Goal: Information Seeking & Learning: Check status

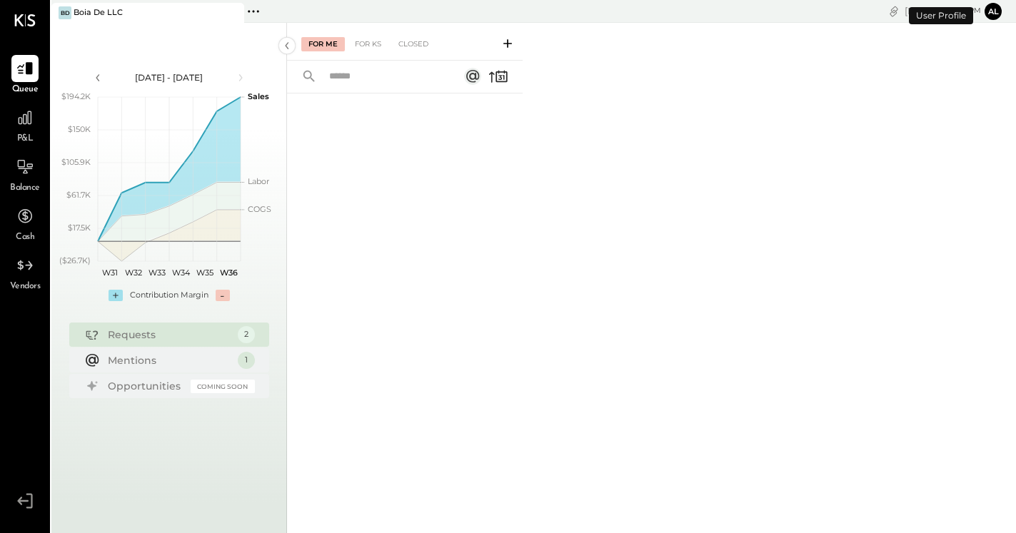
click at [254, 10] on icon at bounding box center [253, 11] width 19 height 19
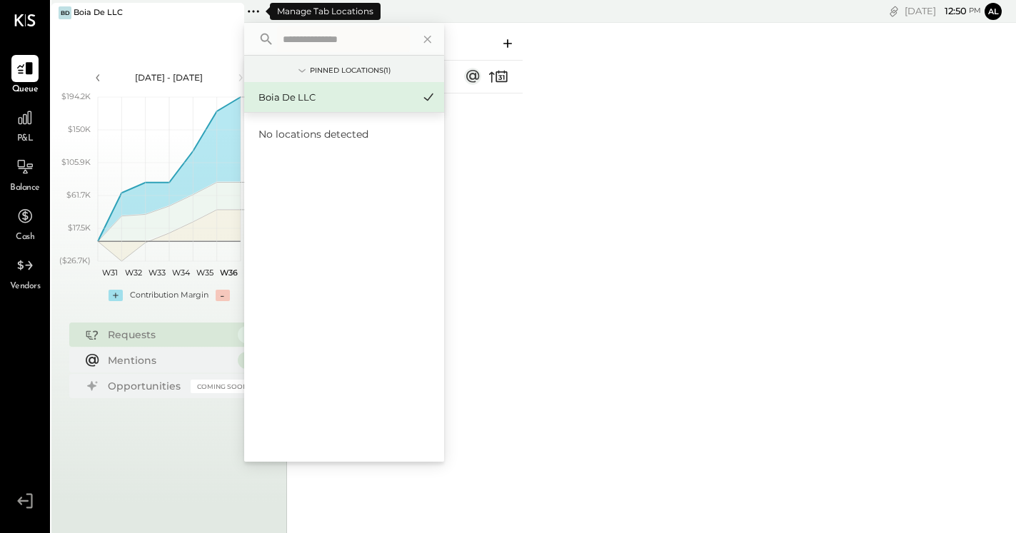
click at [254, 10] on icon at bounding box center [253, 11] width 19 height 19
click at [416, 36] on div at bounding box center [425, 39] width 24 height 32
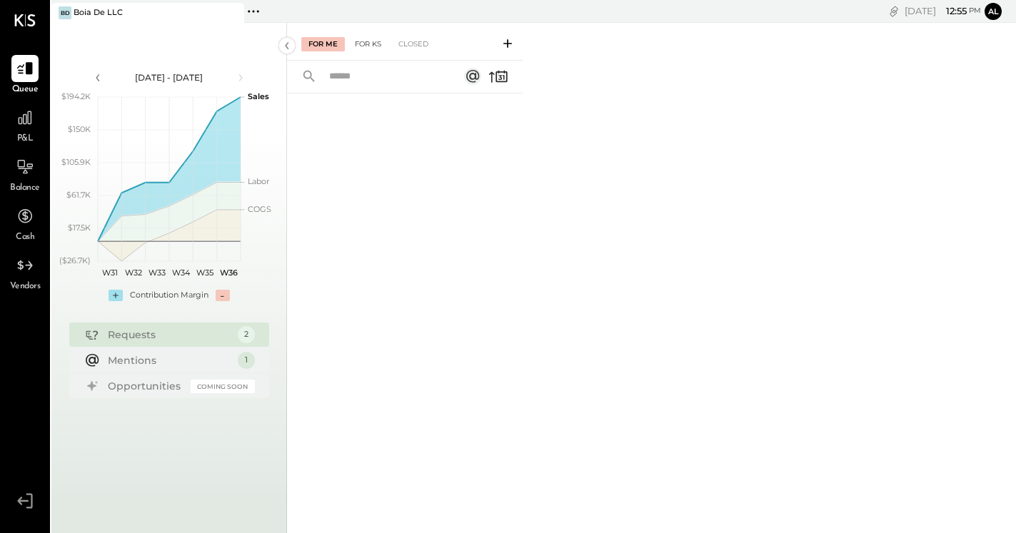
click at [378, 43] on div "For KS" at bounding box center [368, 44] width 41 height 14
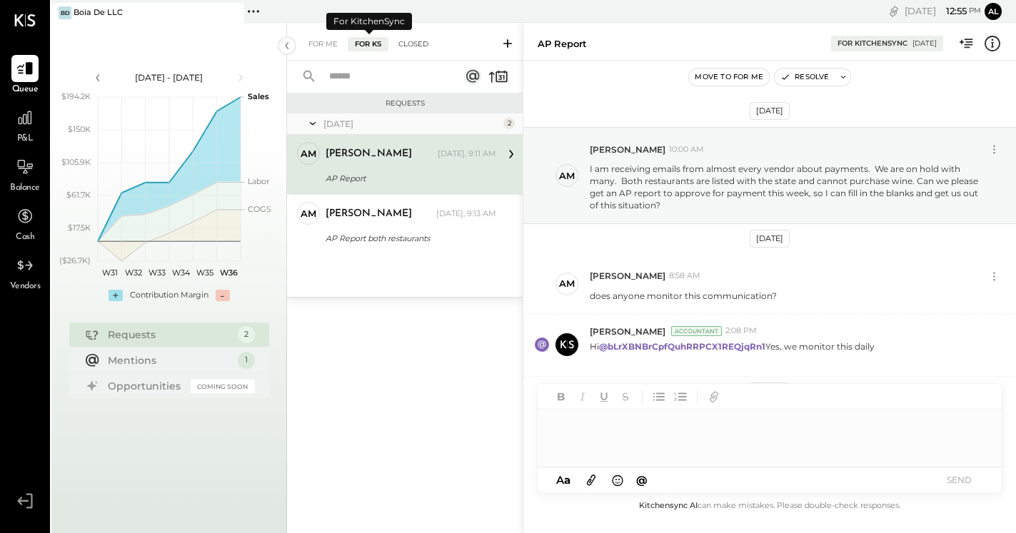
scroll to position [240, 0]
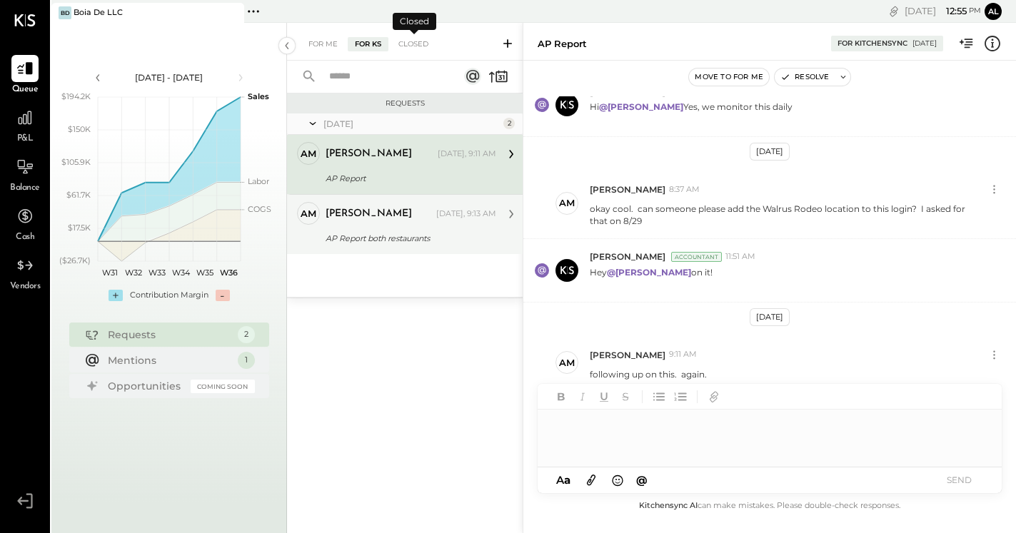
click at [384, 223] on div "[PERSON_NAME] [DATE], 9:13 AM" at bounding box center [410, 214] width 171 height 20
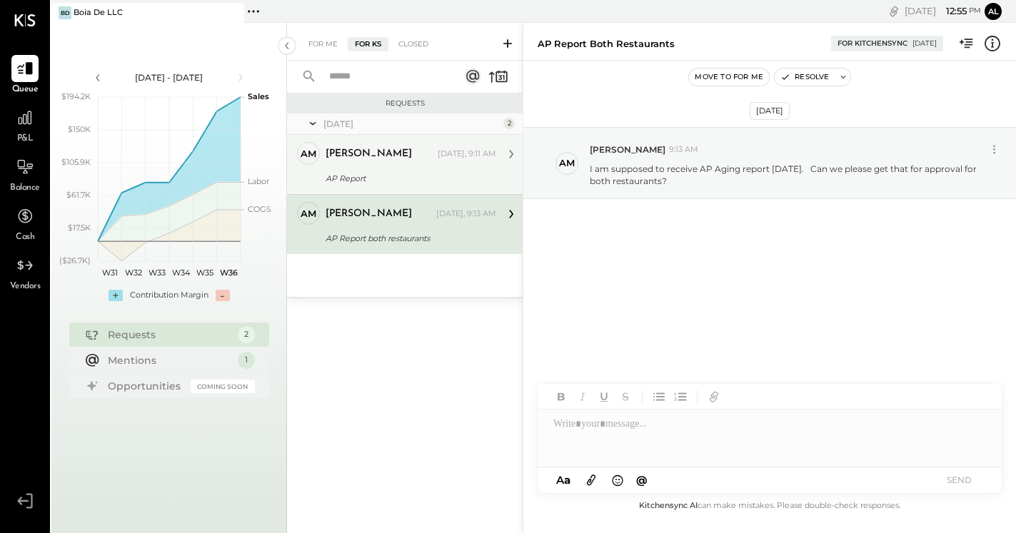
click at [415, 176] on div "AP Report" at bounding box center [408, 178] width 166 height 14
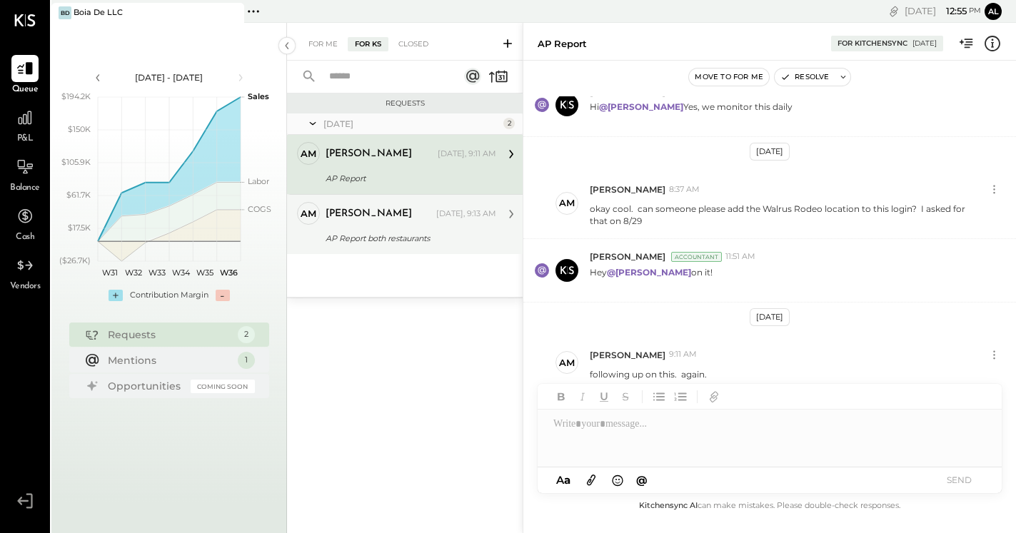
click at [418, 235] on div "AP Report both restaurants" at bounding box center [408, 238] width 166 height 14
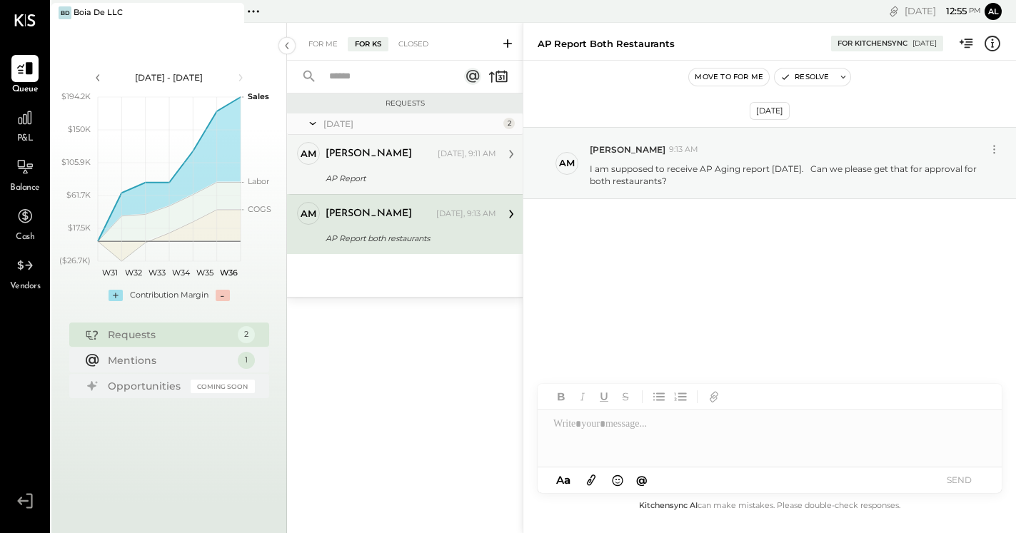
click at [418, 173] on div "AP Report" at bounding box center [408, 178] width 166 height 14
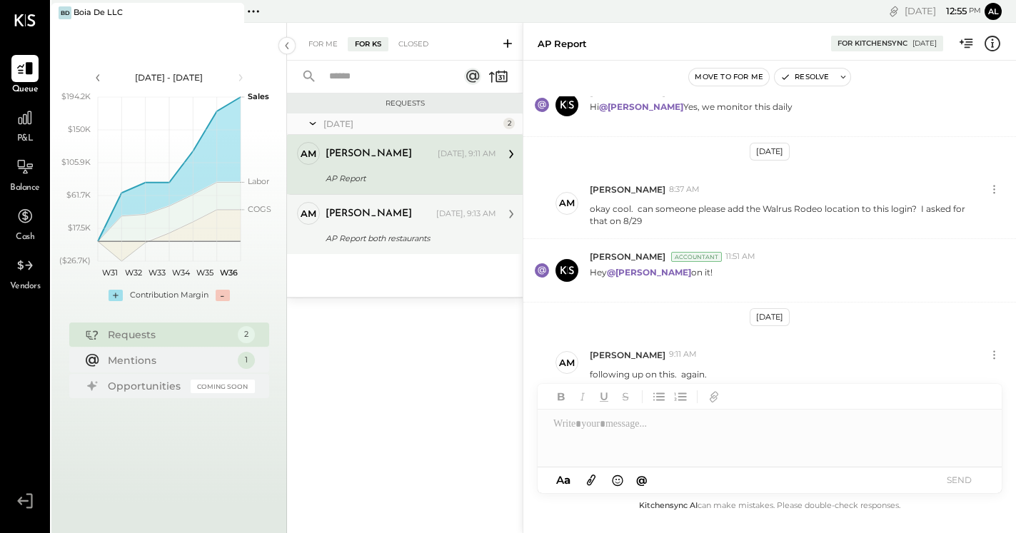
click at [431, 217] on div "[PERSON_NAME]" at bounding box center [379, 214] width 108 height 14
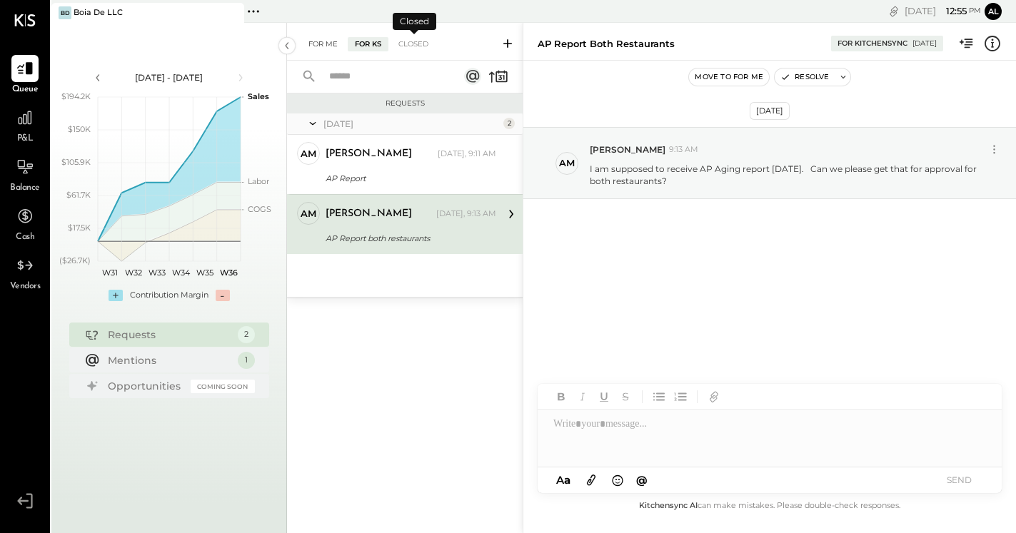
click at [308, 42] on div "For Me" at bounding box center [323, 44] width 44 height 14
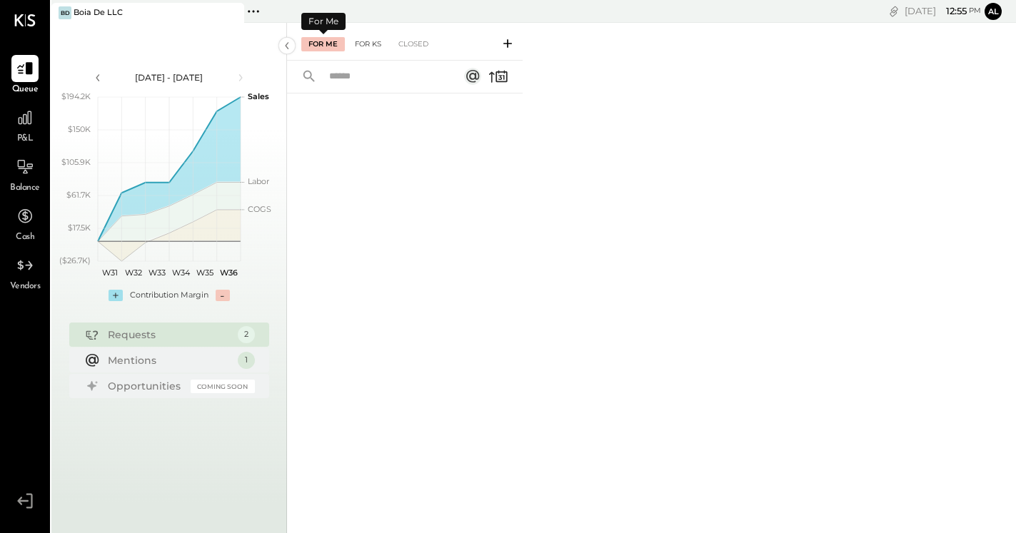
click at [373, 43] on div "For KS" at bounding box center [368, 44] width 41 height 14
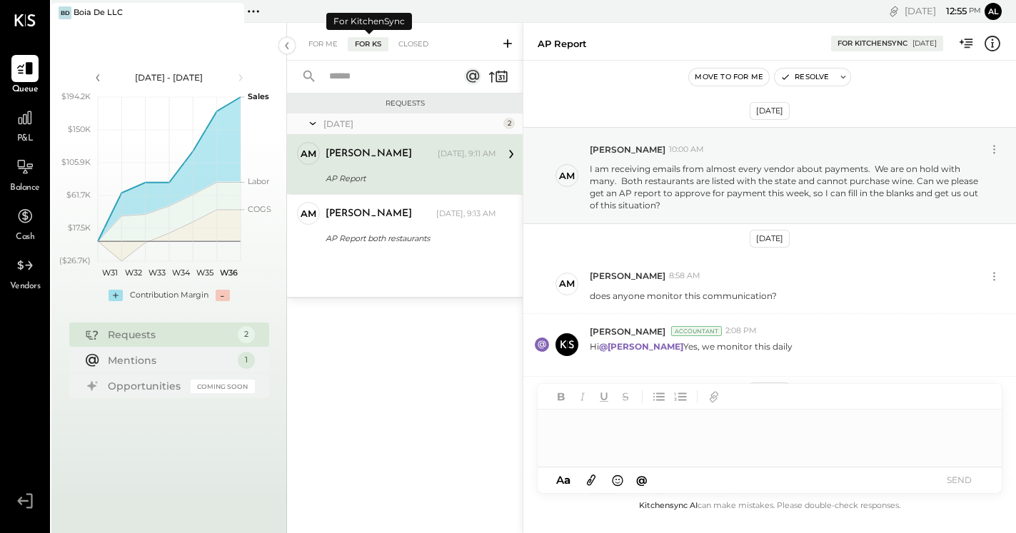
scroll to position [240, 0]
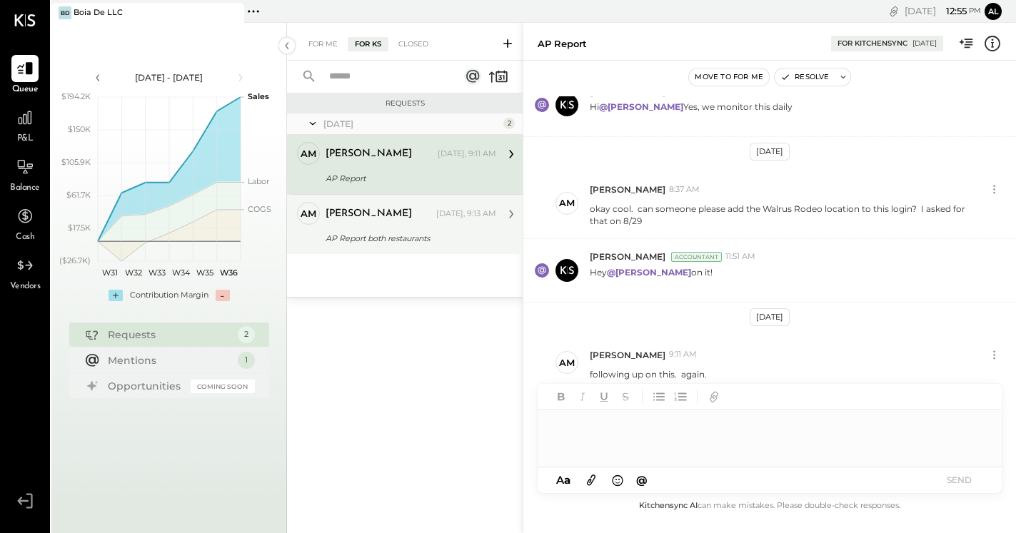
click at [388, 219] on div "[PERSON_NAME]" at bounding box center [379, 214] width 108 height 14
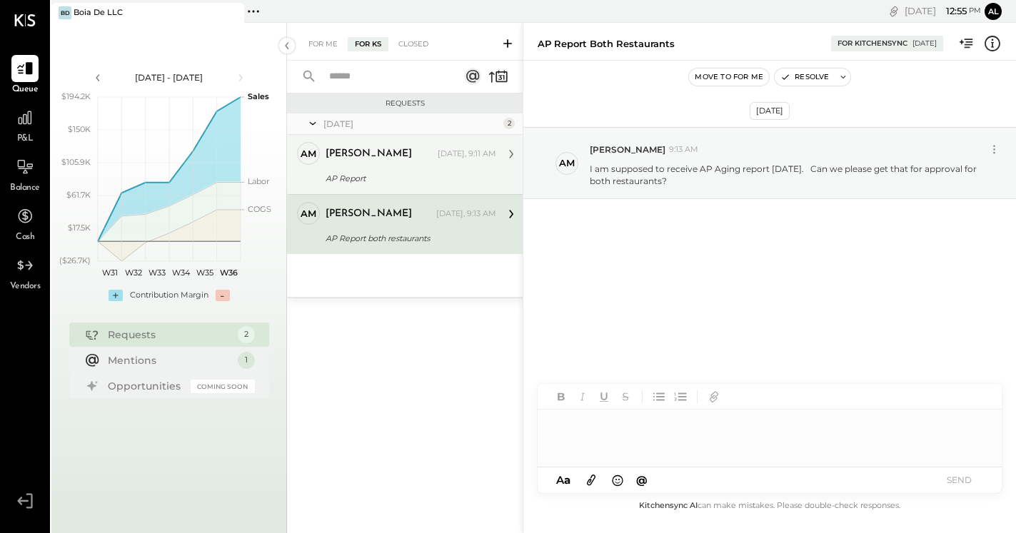
click at [439, 166] on div "[PERSON_NAME] [DATE], 9:11 AM AP Report following up on this. again." at bounding box center [410, 164] width 171 height 45
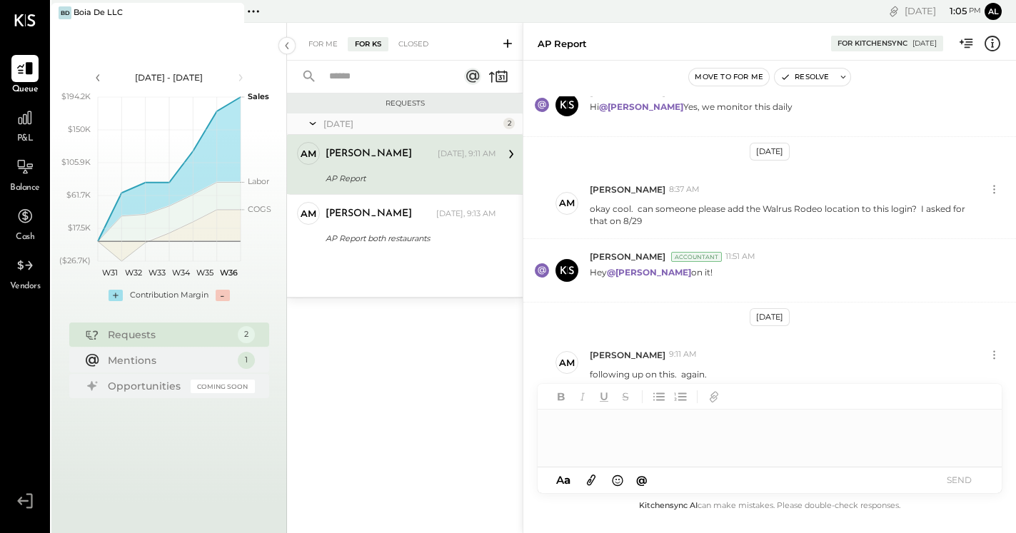
click at [21, 522] on div at bounding box center [25, 511] width 43 height 43
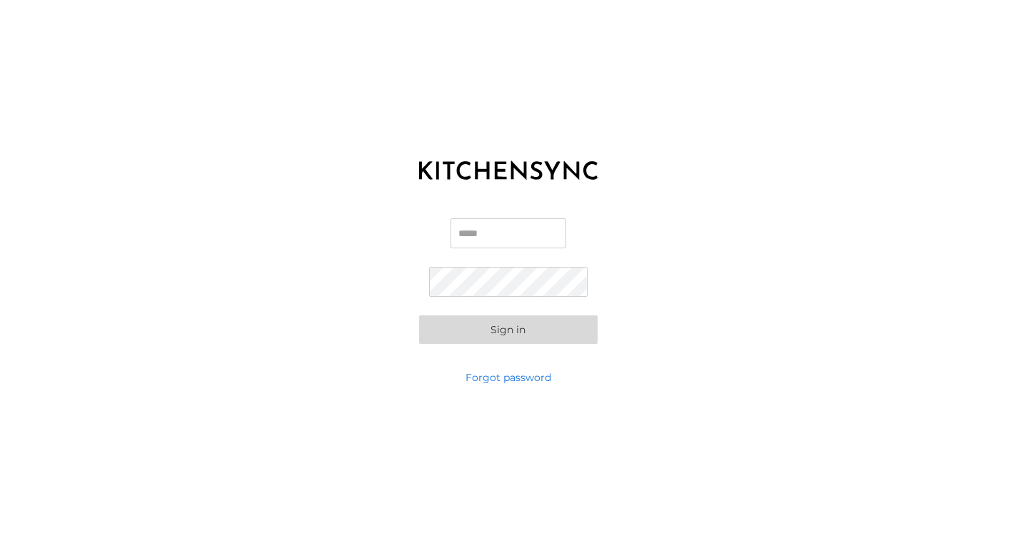
type input "**********"
click at [507, 329] on button "Sign in" at bounding box center [508, 329] width 178 height 29
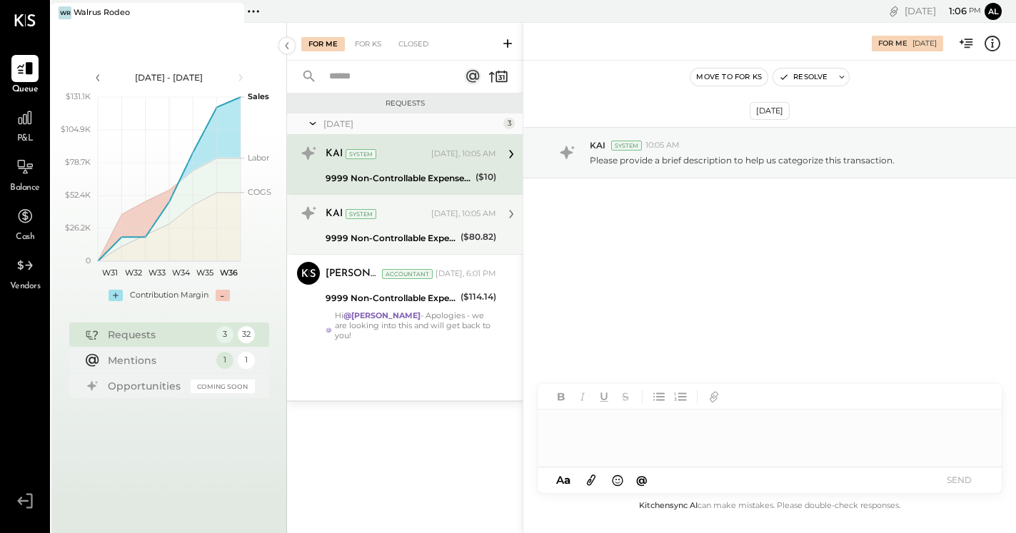
click at [472, 231] on div "($80.82)" at bounding box center [478, 237] width 36 height 14
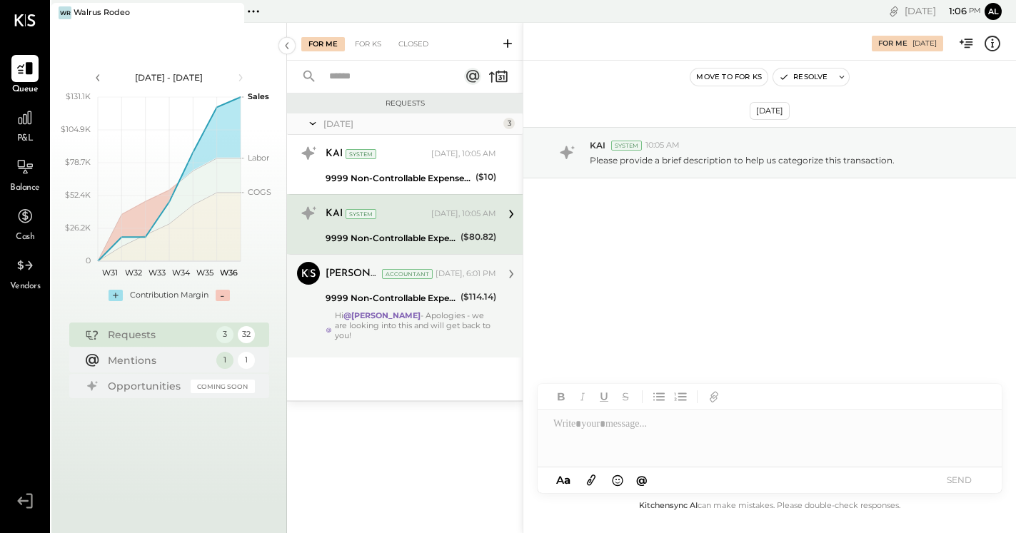
click at [462, 283] on div "[PERSON_NAME] Accountant [DATE], 6:01 PM" at bounding box center [410, 274] width 171 height 20
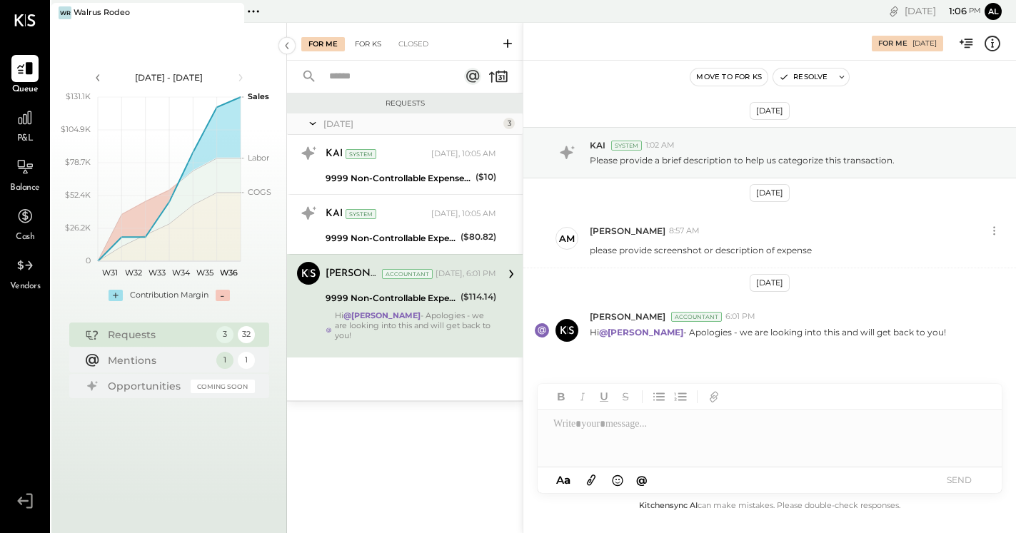
click at [365, 44] on div "For KS" at bounding box center [368, 44] width 41 height 14
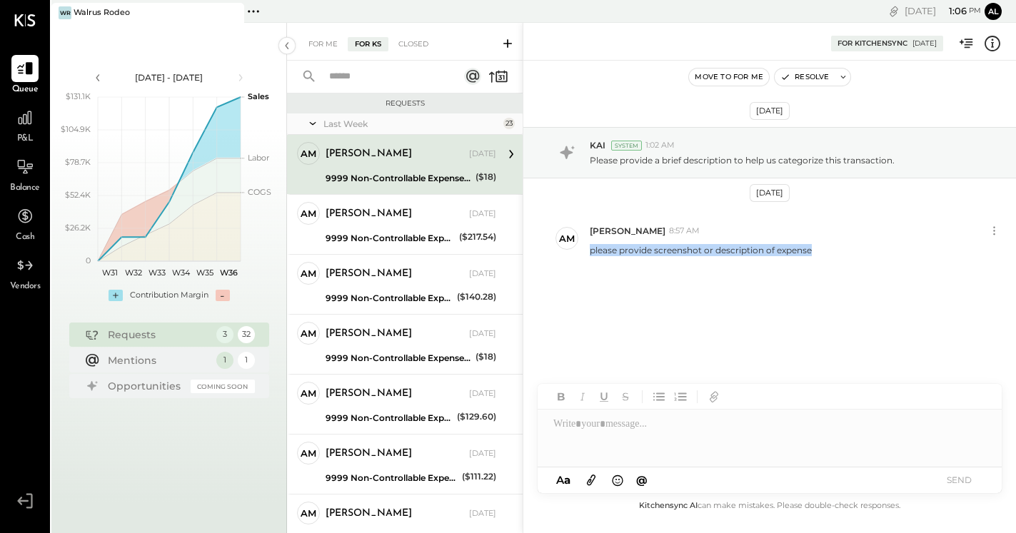
drag, startPoint x: 591, startPoint y: 252, endPoint x: 916, endPoint y: 277, distance: 326.4
click at [916, 277] on div "[DATE] KAI System 1:02 AM Please provide a brief description to help us categor…" at bounding box center [769, 235] width 492 height 278
copy p "please provide screenshot or description of expense"
click at [297, 33] on div "For Me For KS Closed" at bounding box center [405, 42] width 236 height 38
click at [314, 37] on div "For Me" at bounding box center [323, 44] width 44 height 14
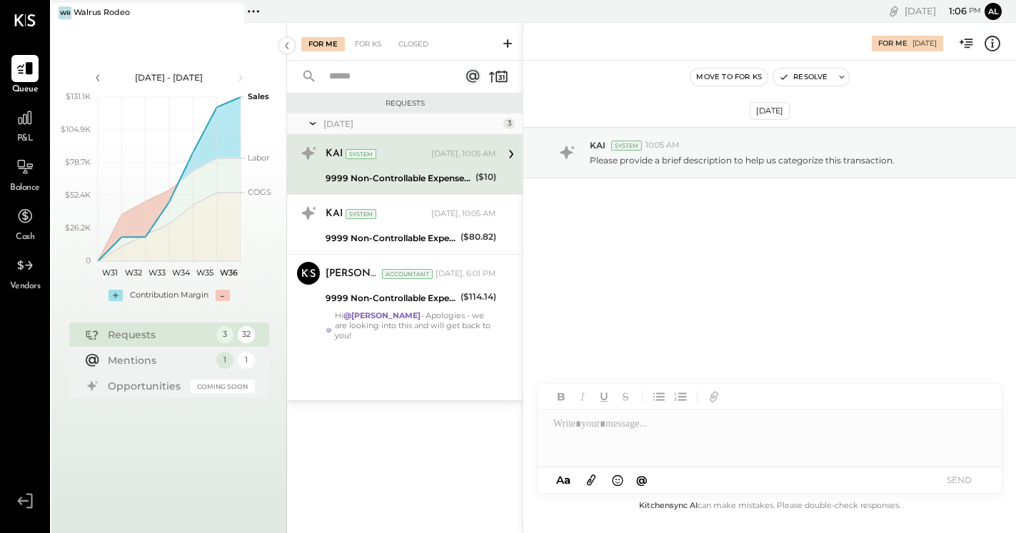
click at [664, 445] on div at bounding box center [769, 438] width 464 height 57
paste div
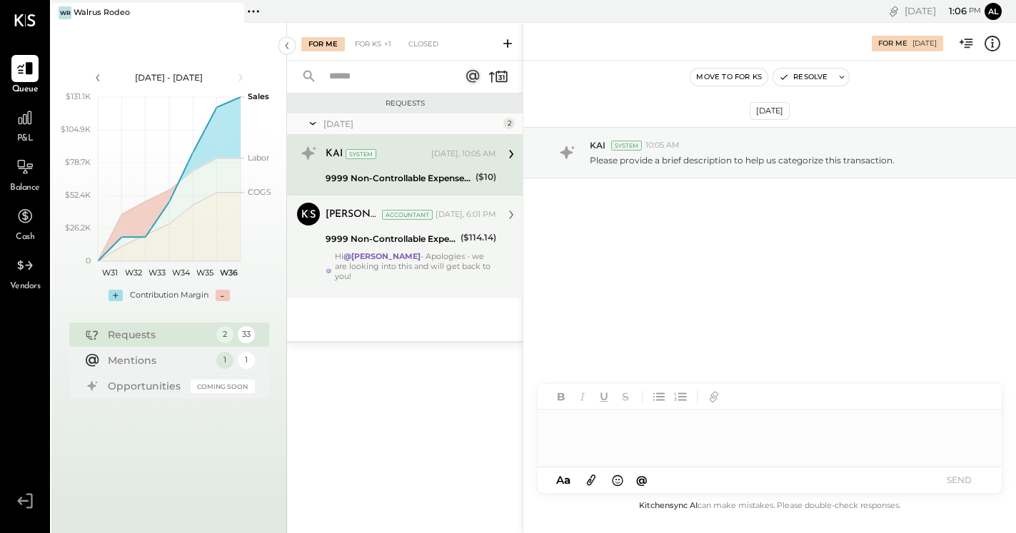
click at [382, 216] on div "Accountant" at bounding box center [407, 215] width 51 height 10
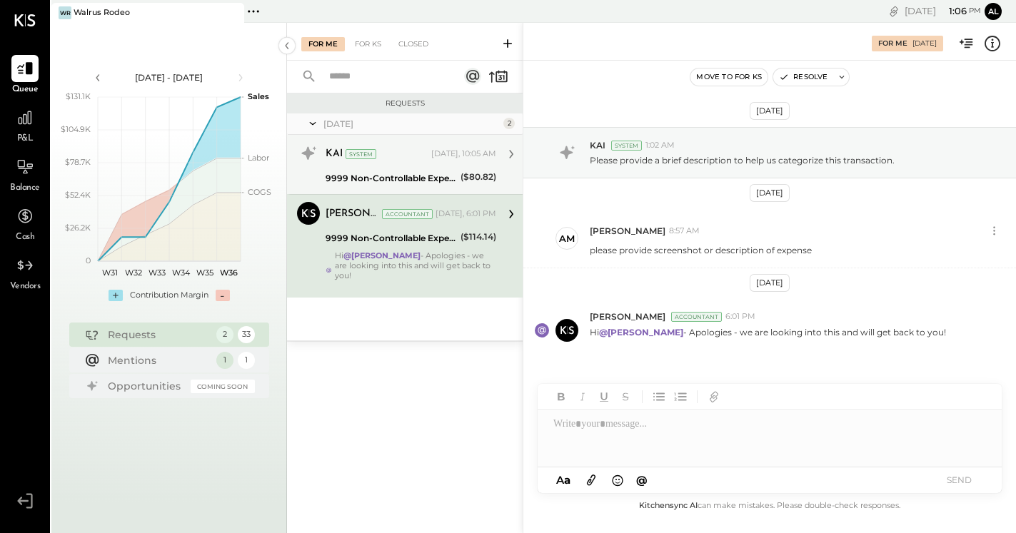
click at [408, 168] on div "KAI System [DATE], 10:05 AM 9999 Non-Controllable Expenses:Other Income and Exp…" at bounding box center [410, 164] width 171 height 45
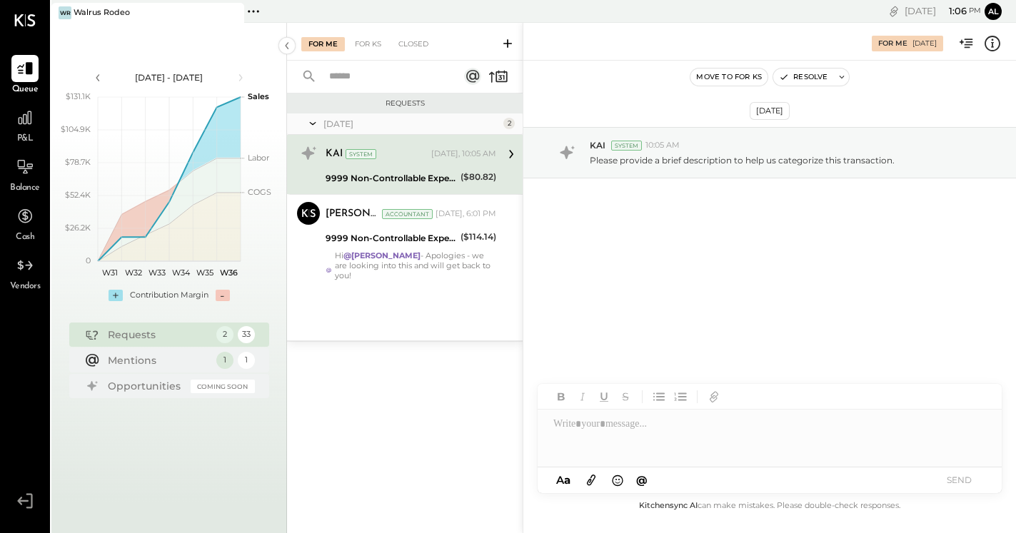
click at [607, 421] on div at bounding box center [769, 438] width 464 height 57
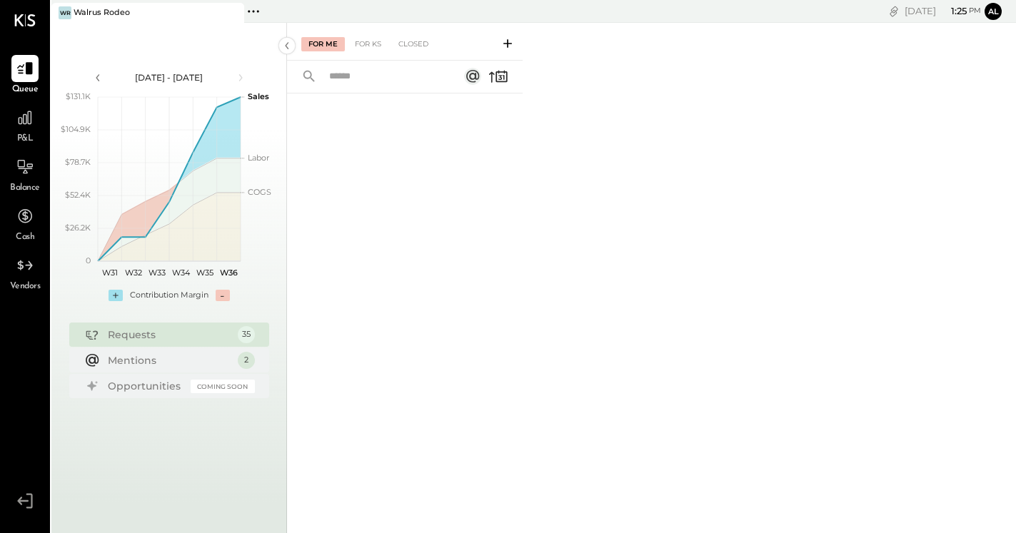
type input "*"
